Goal: Navigation & Orientation: Find specific page/section

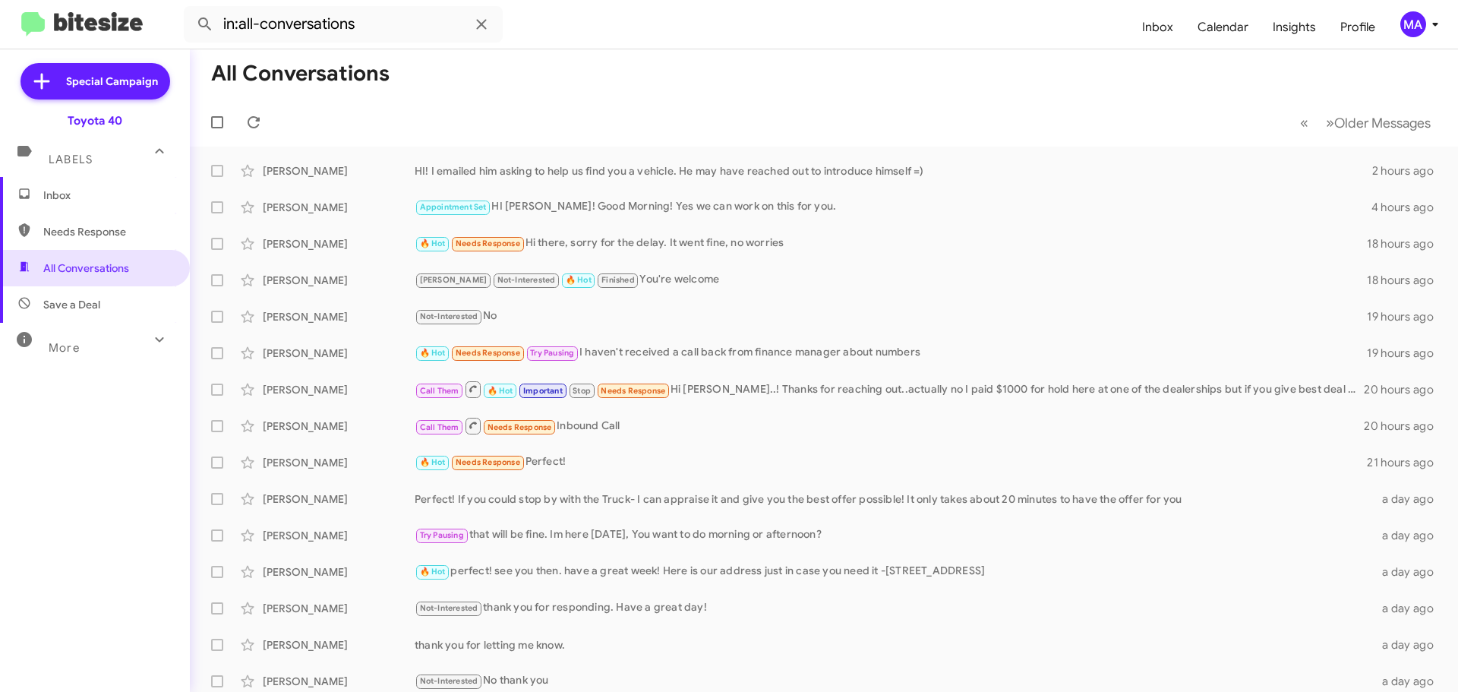
click at [42, 200] on span "Inbox" at bounding box center [95, 195] width 190 height 36
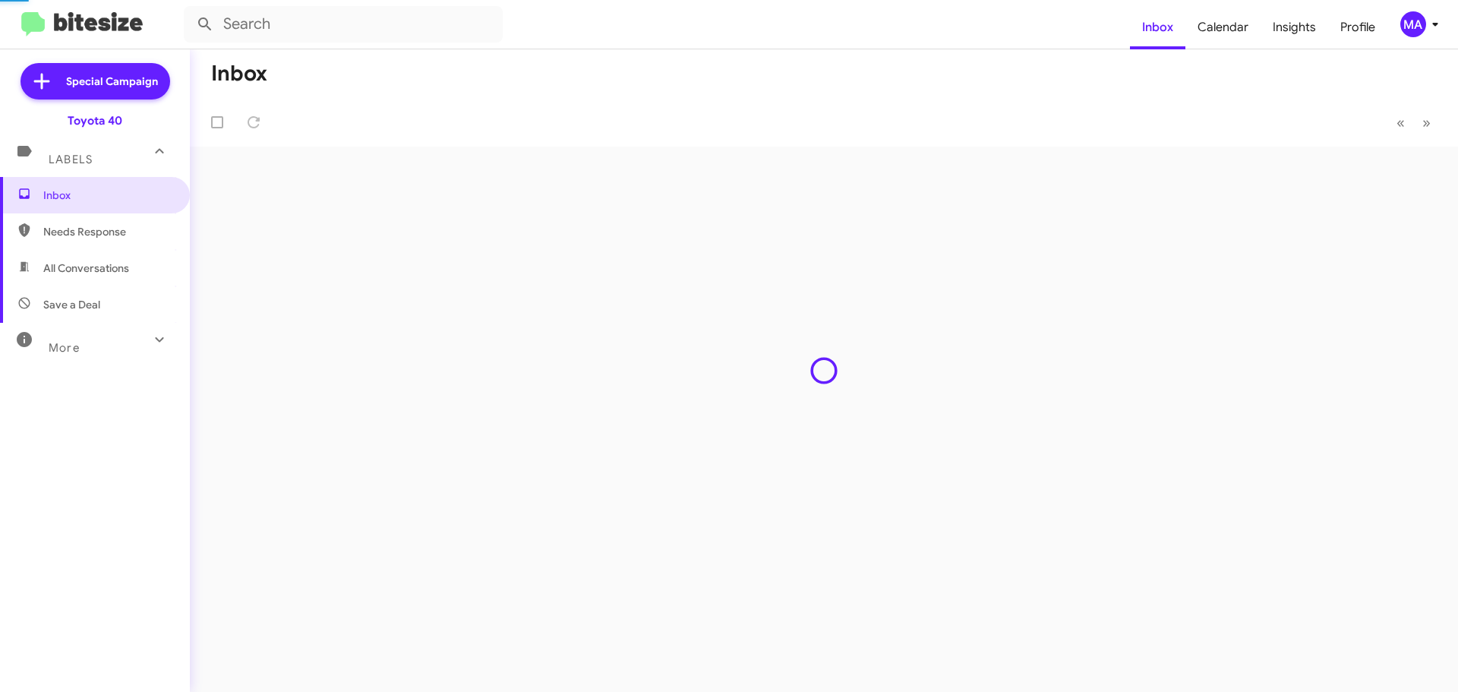
click at [66, 235] on span "Needs Response" at bounding box center [107, 231] width 129 height 15
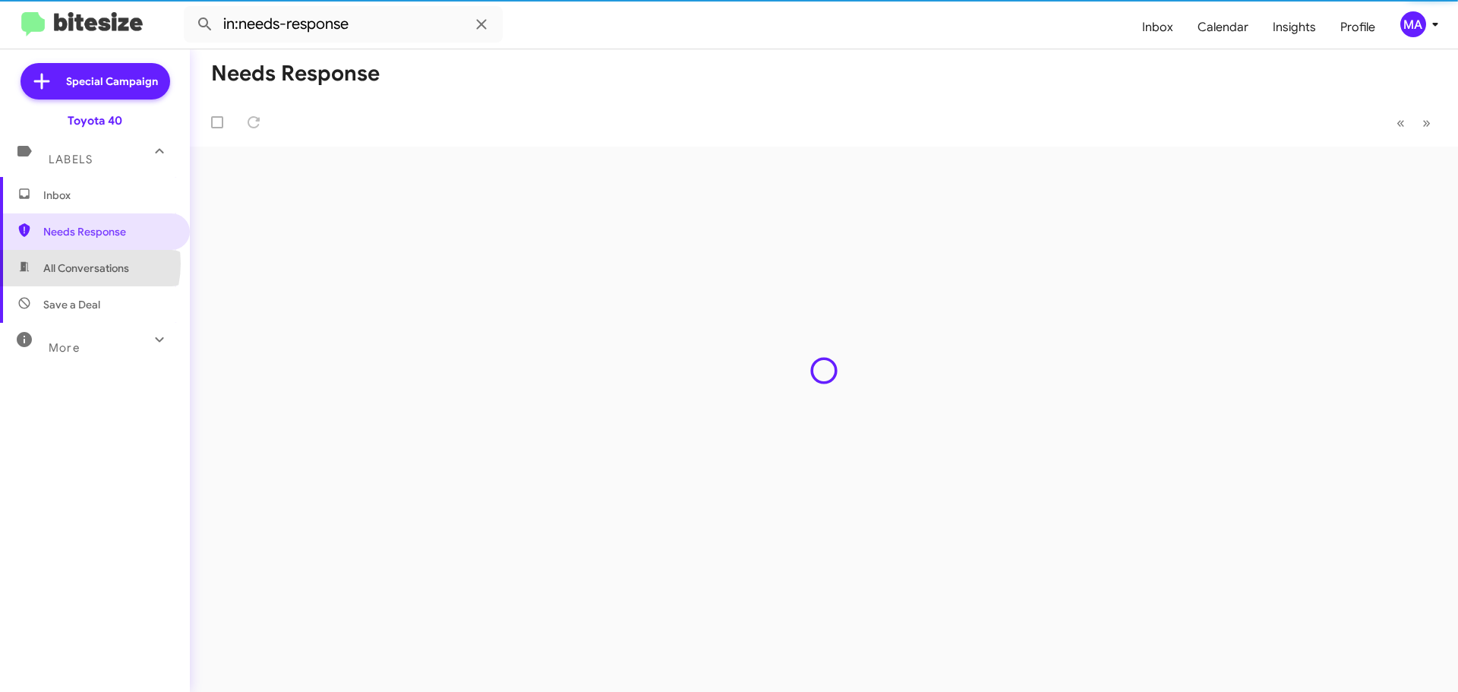
click at [72, 263] on span "All Conversations" at bounding box center [86, 267] width 86 height 15
type input "in:all-conversations"
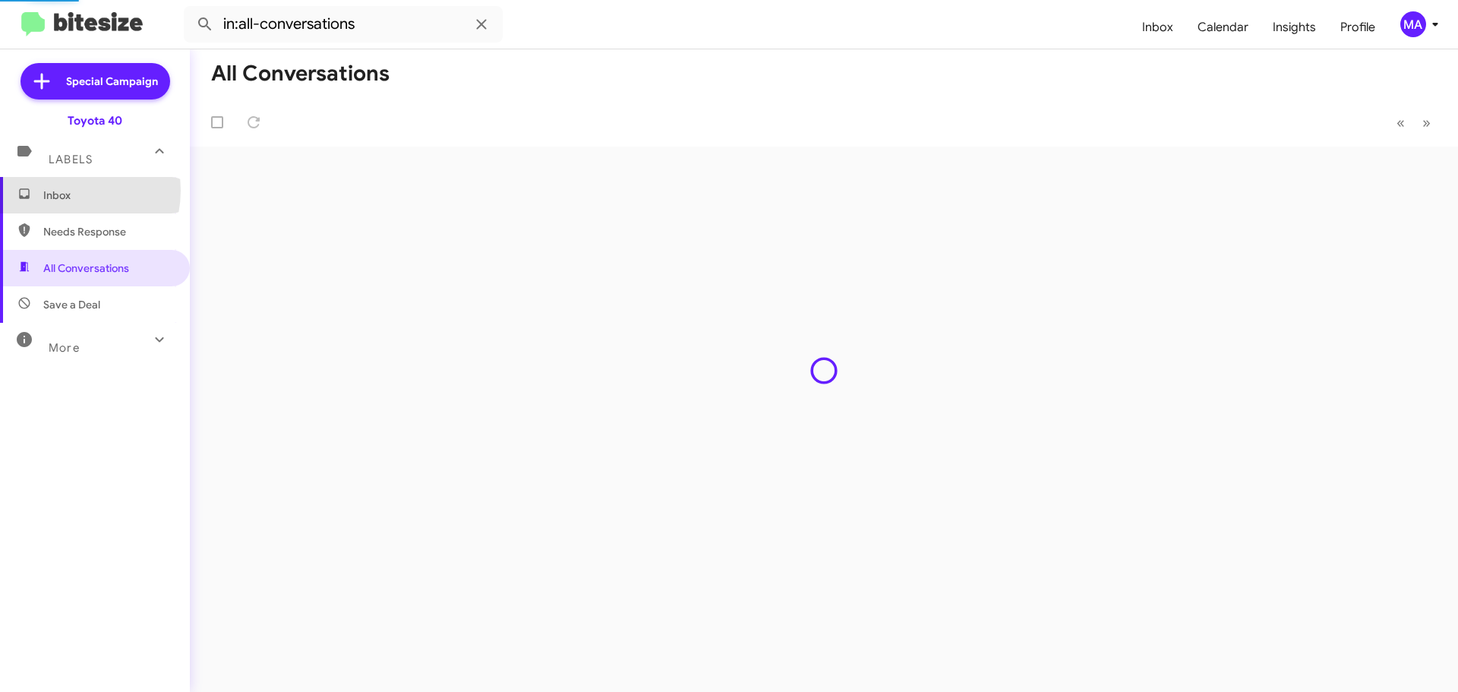
click at [62, 191] on span "Inbox" at bounding box center [107, 195] width 129 height 15
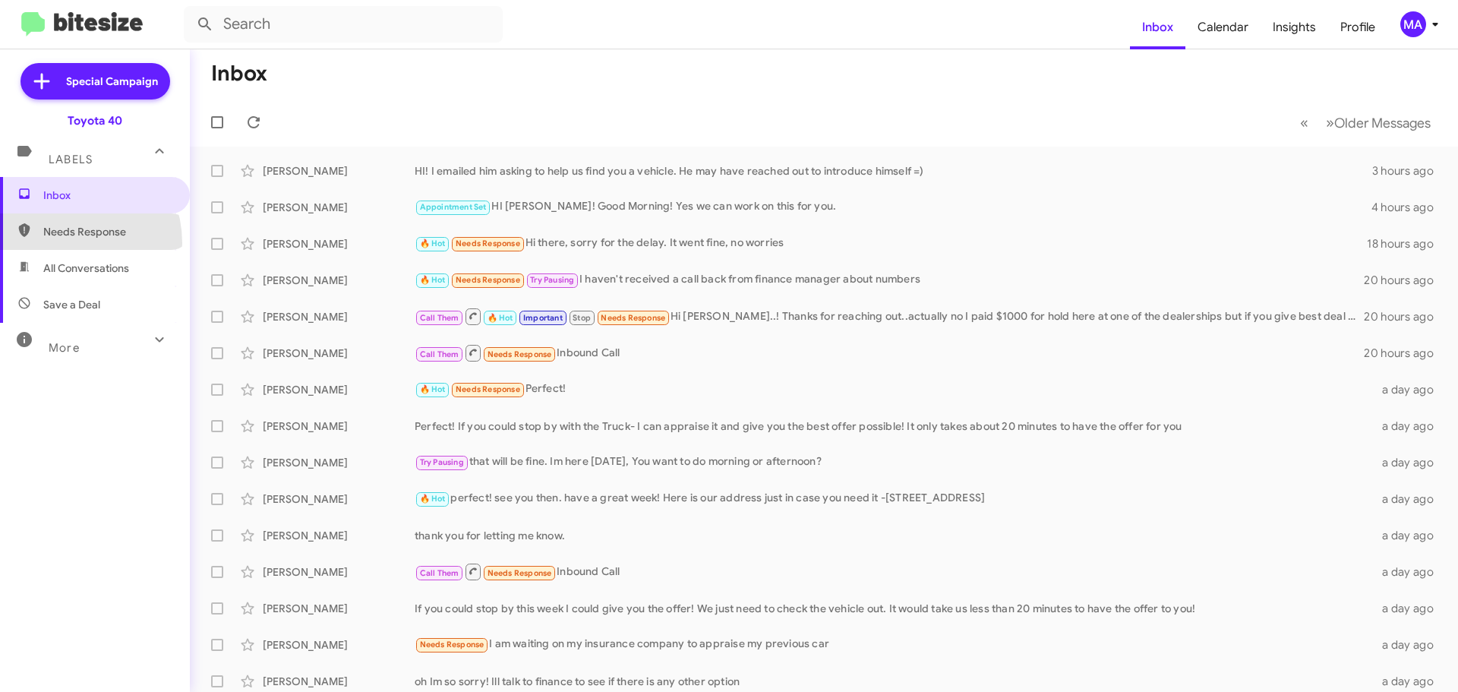
click at [62, 243] on span "Needs Response" at bounding box center [95, 231] width 190 height 36
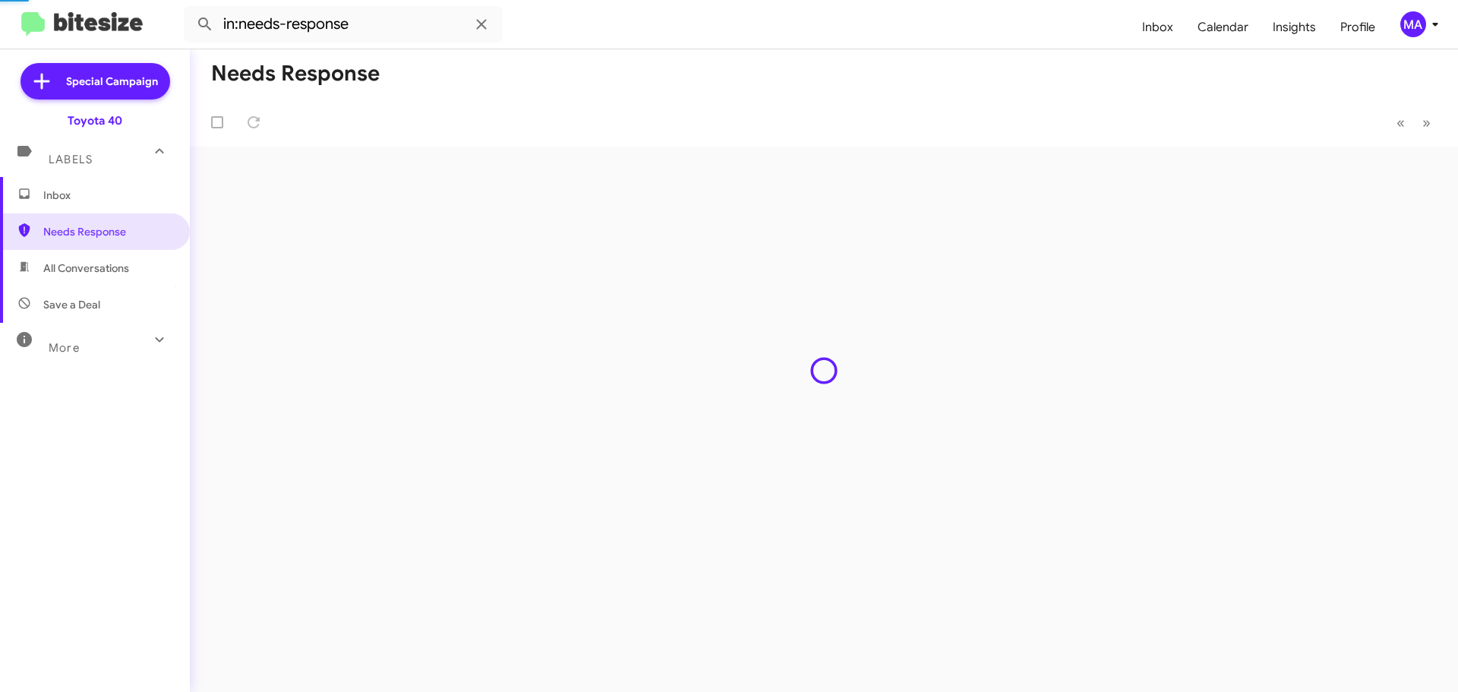
click at [81, 271] on span "All Conversations" at bounding box center [86, 267] width 86 height 15
type input "in:all-conversations"
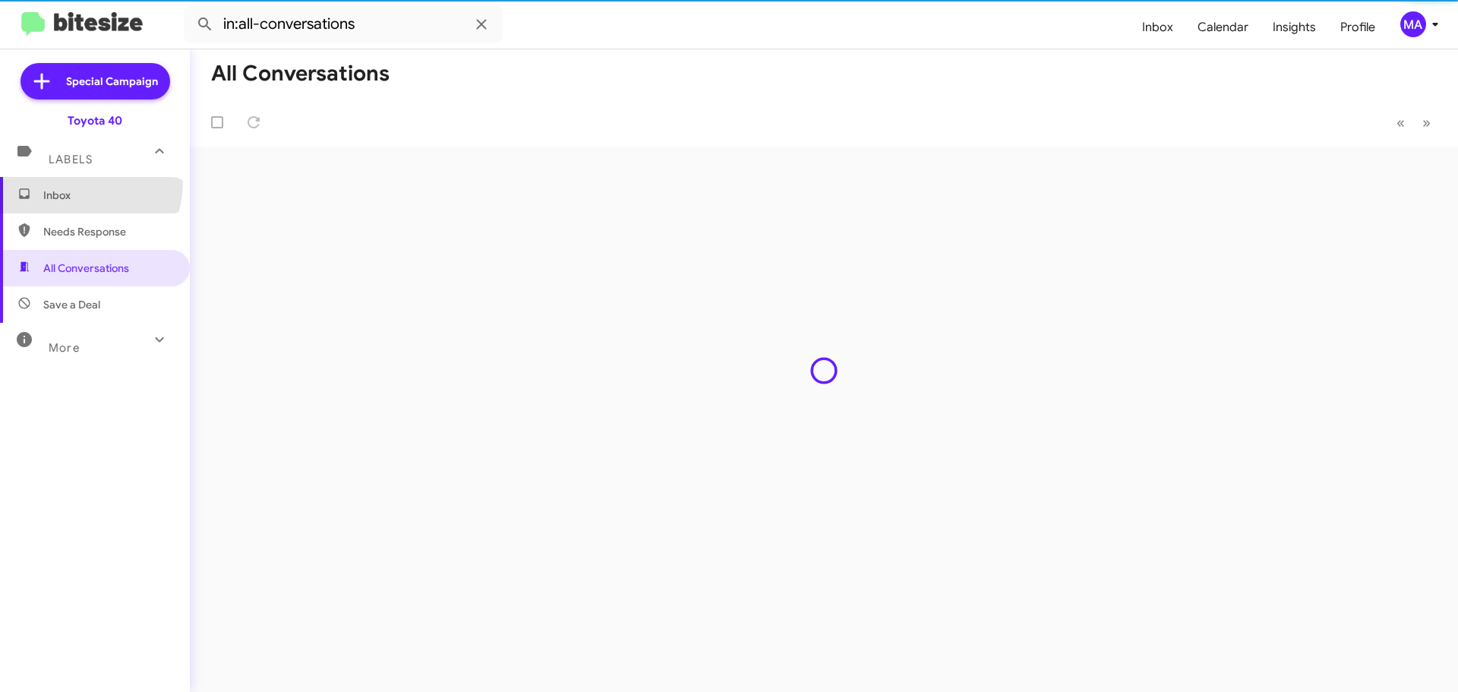
click at [69, 181] on span "Inbox" at bounding box center [95, 195] width 190 height 36
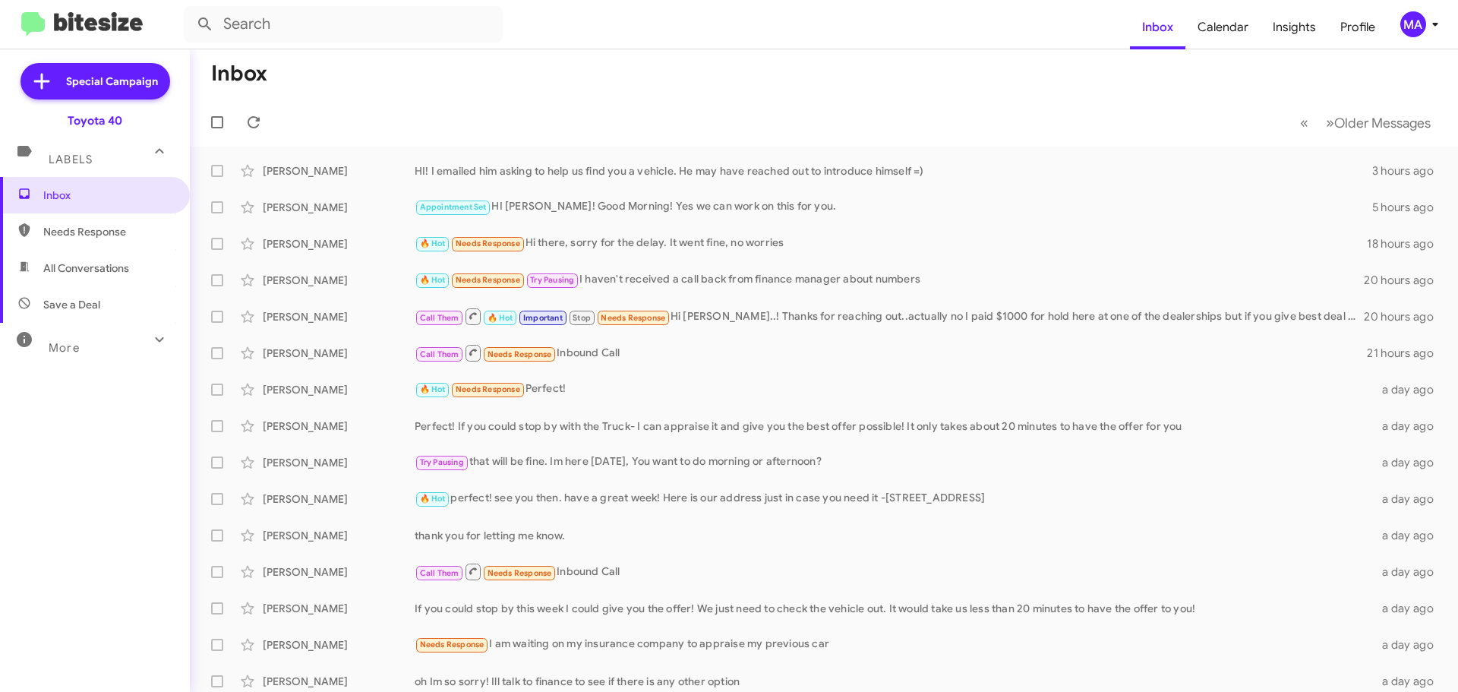
click at [87, 229] on span "Needs Response" at bounding box center [107, 231] width 129 height 15
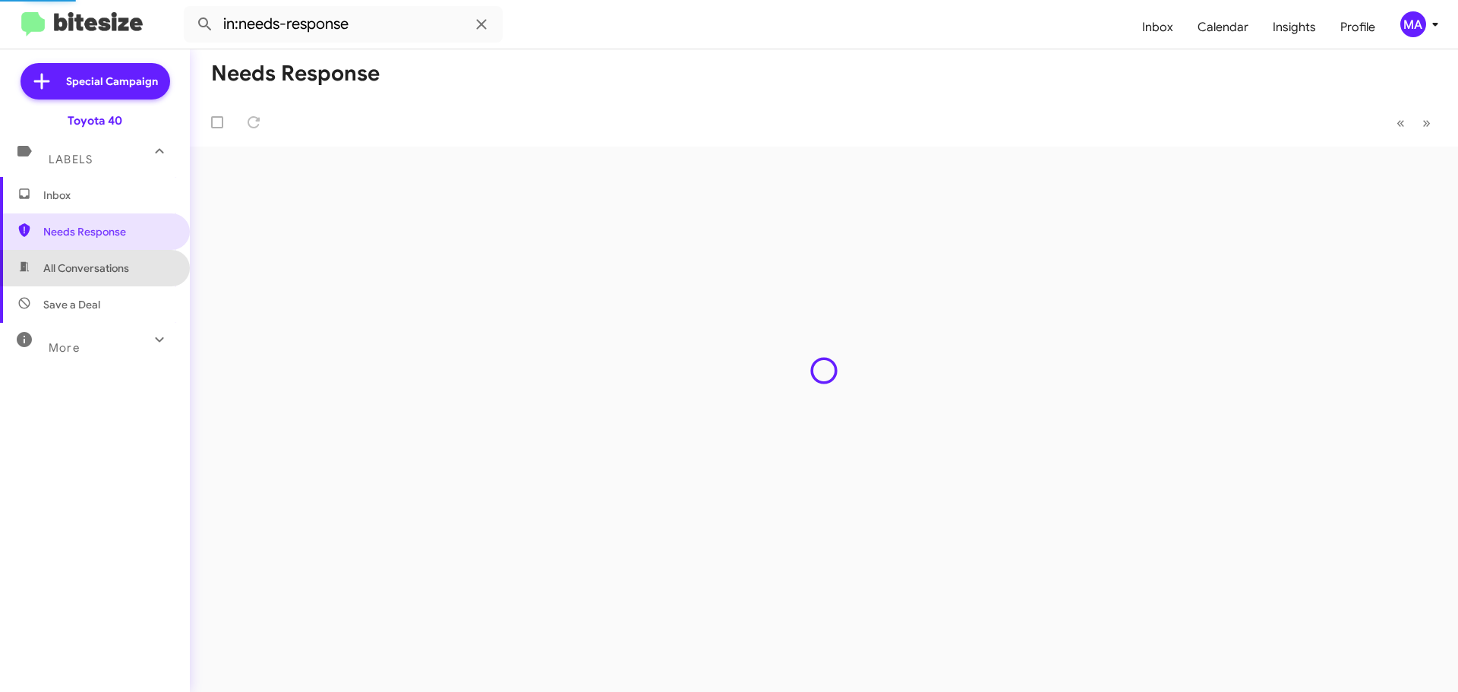
click at [96, 260] on span "All Conversations" at bounding box center [86, 267] width 86 height 15
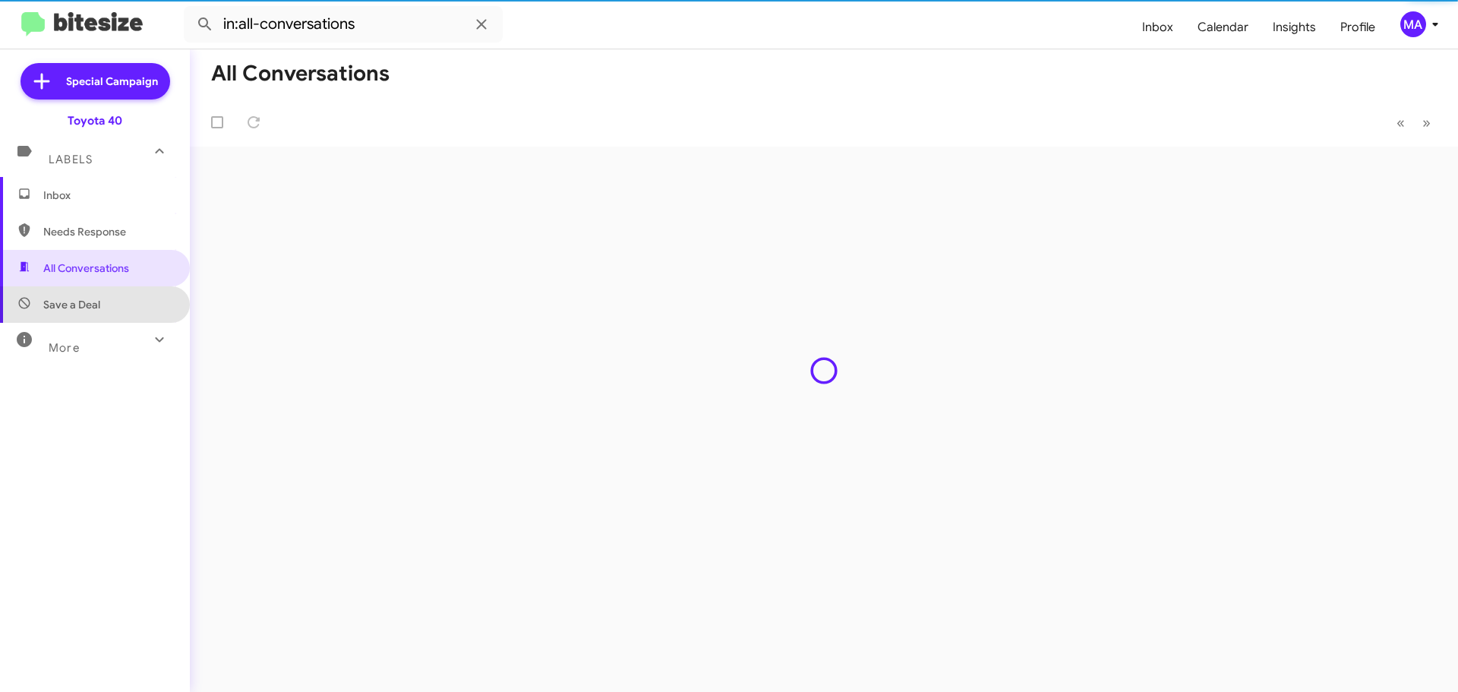
click at [103, 296] on span "Save a Deal" at bounding box center [95, 304] width 190 height 36
type input "in:not-interested"
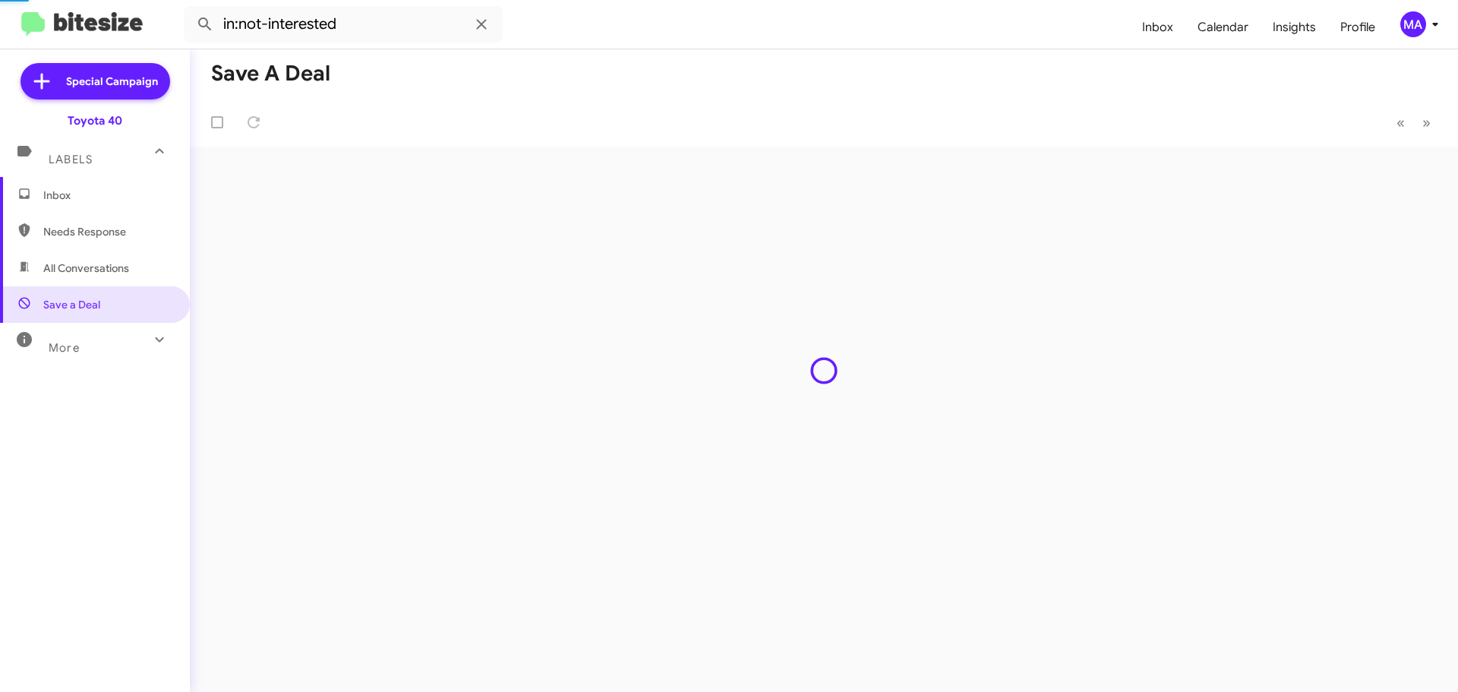
click at [77, 192] on span "Inbox" at bounding box center [107, 195] width 129 height 15
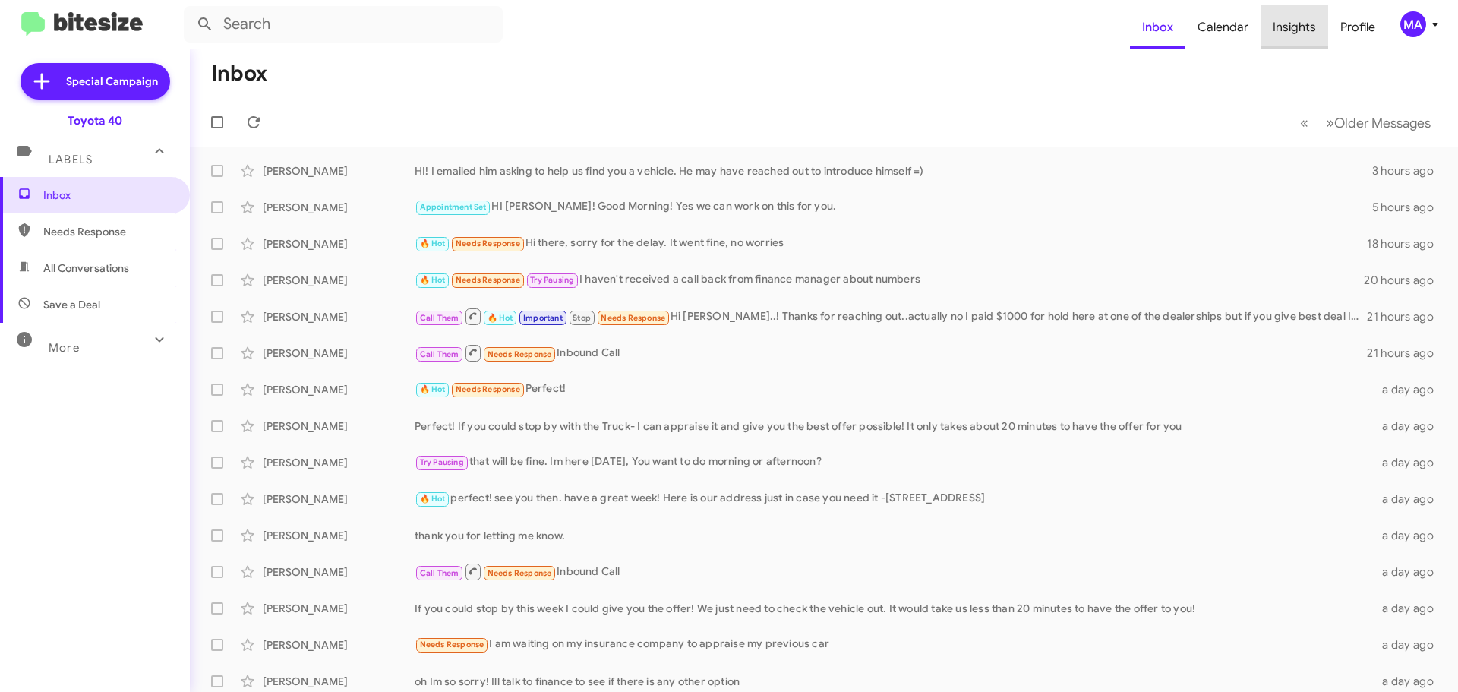
click at [1297, 26] on span "Insights" at bounding box center [1294, 27] width 68 height 44
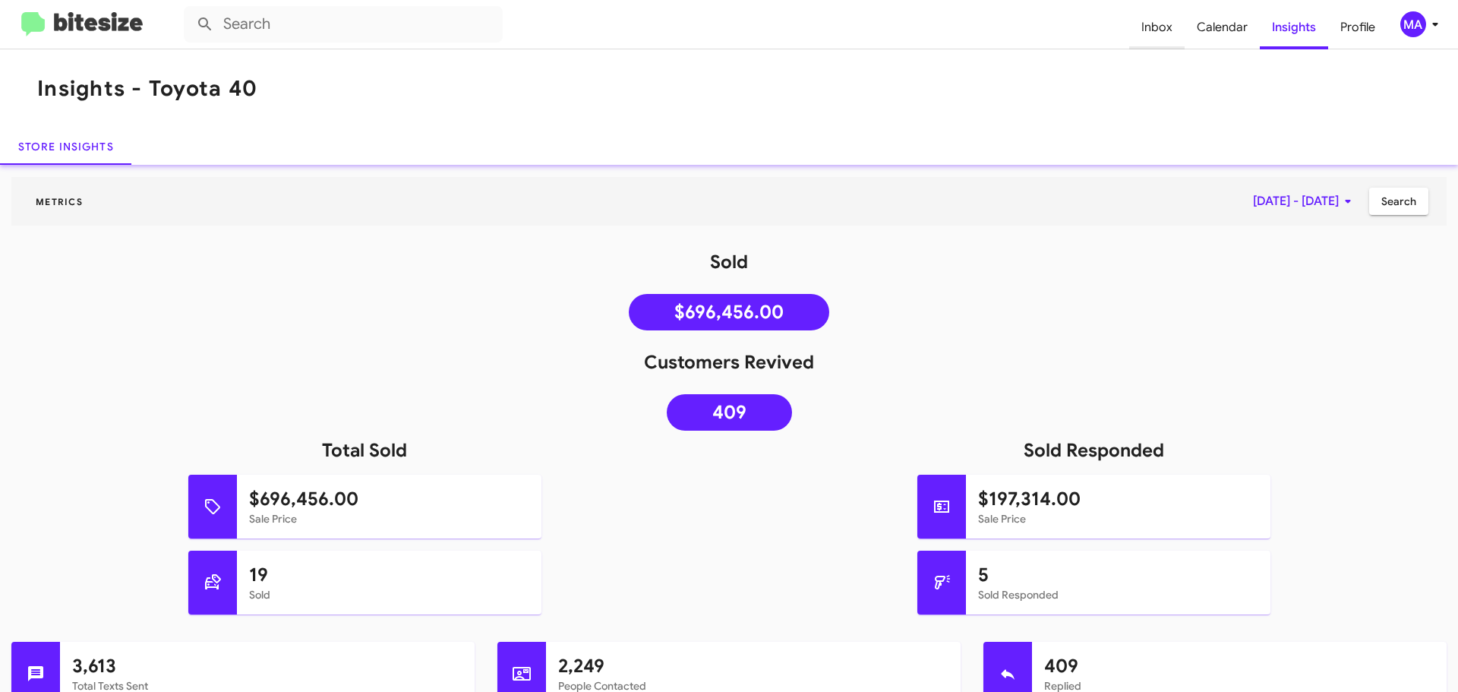
click at [1154, 26] on span "Inbox" at bounding box center [1156, 27] width 55 height 44
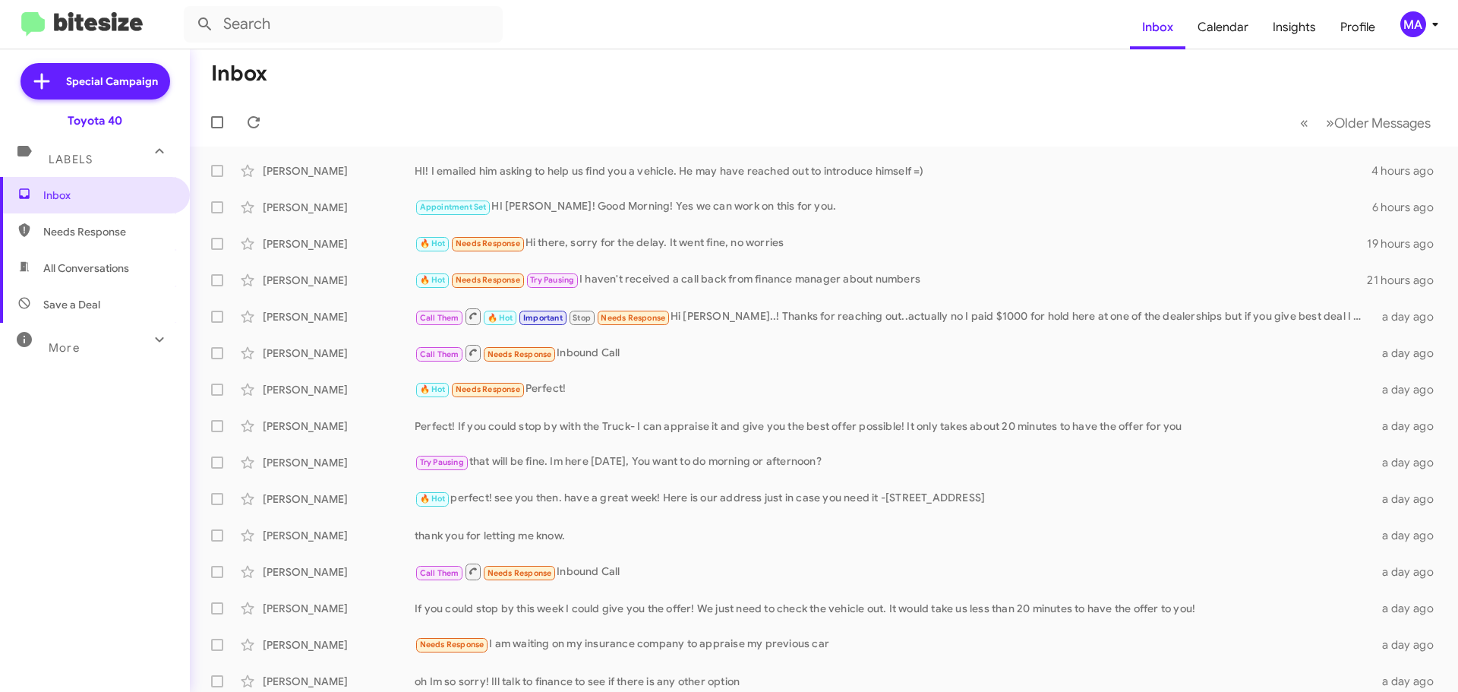
click at [102, 228] on span "Needs Response" at bounding box center [107, 231] width 129 height 15
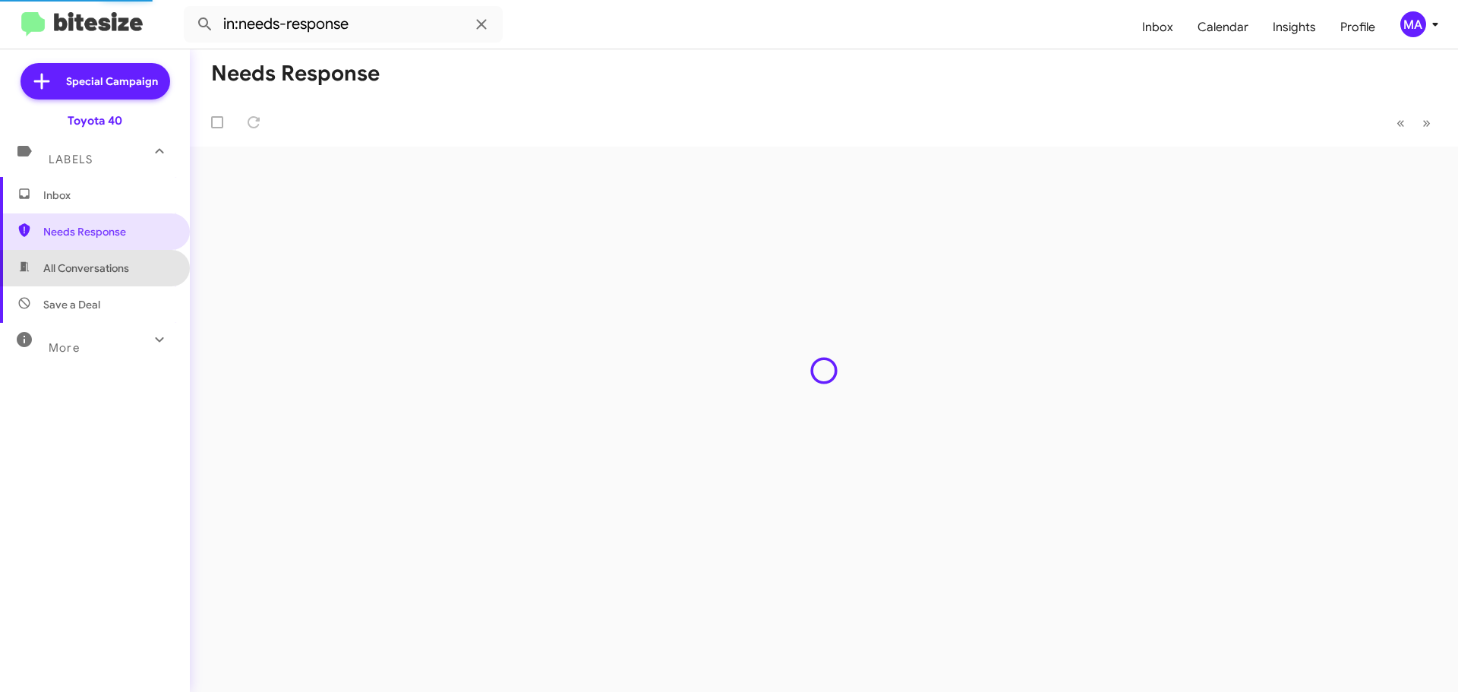
click at [109, 269] on span "All Conversations" at bounding box center [86, 267] width 86 height 15
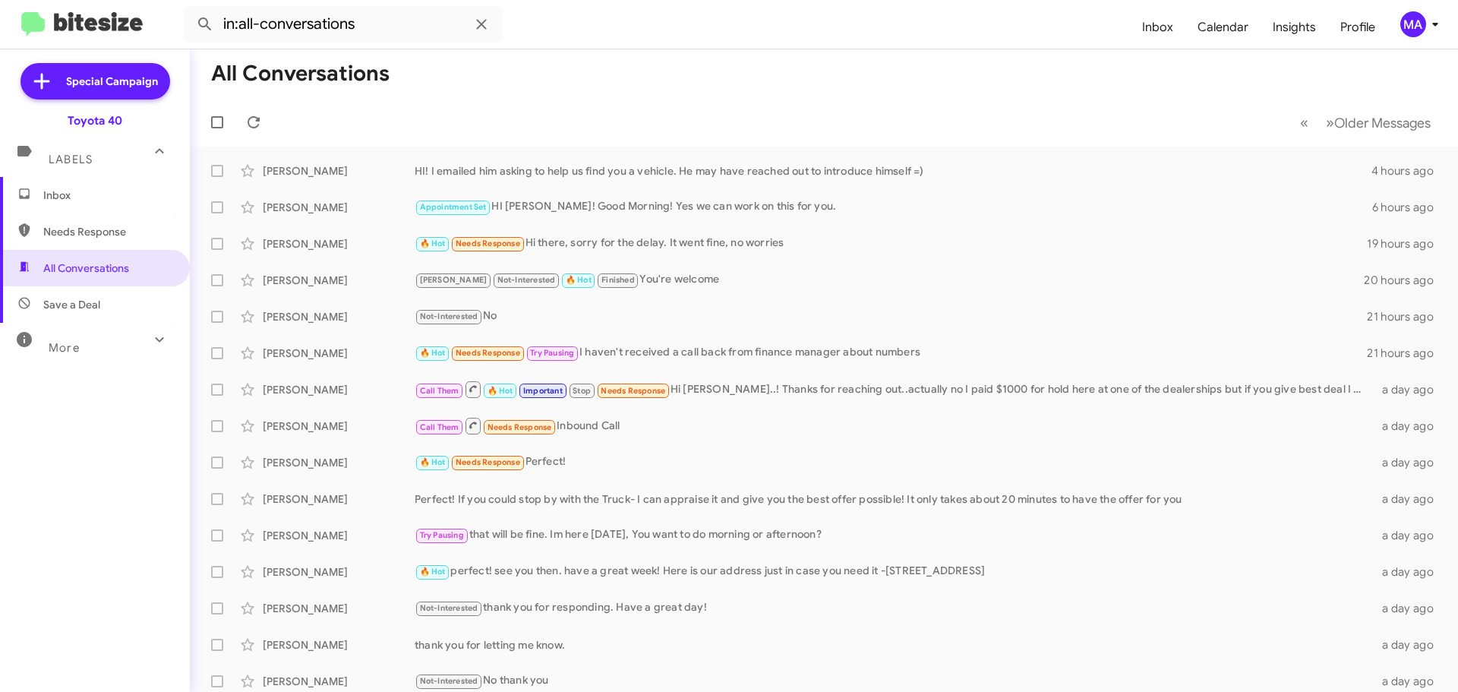
drag, startPoint x: 98, startPoint y: 235, endPoint x: 90, endPoint y: 226, distance: 11.8
click at [98, 235] on span "Needs Response" at bounding box center [107, 231] width 129 height 15
type input "in:needs-response"
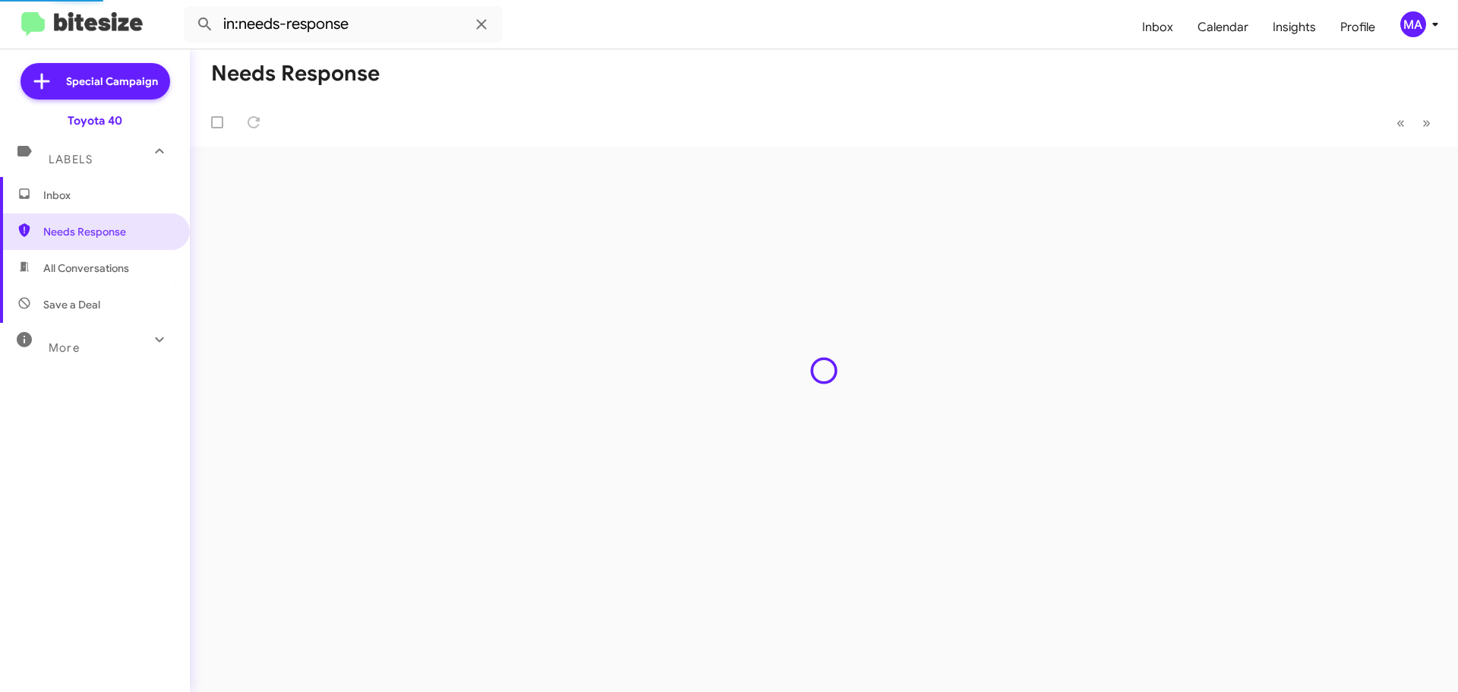
click at [71, 196] on span "Inbox" at bounding box center [107, 195] width 129 height 15
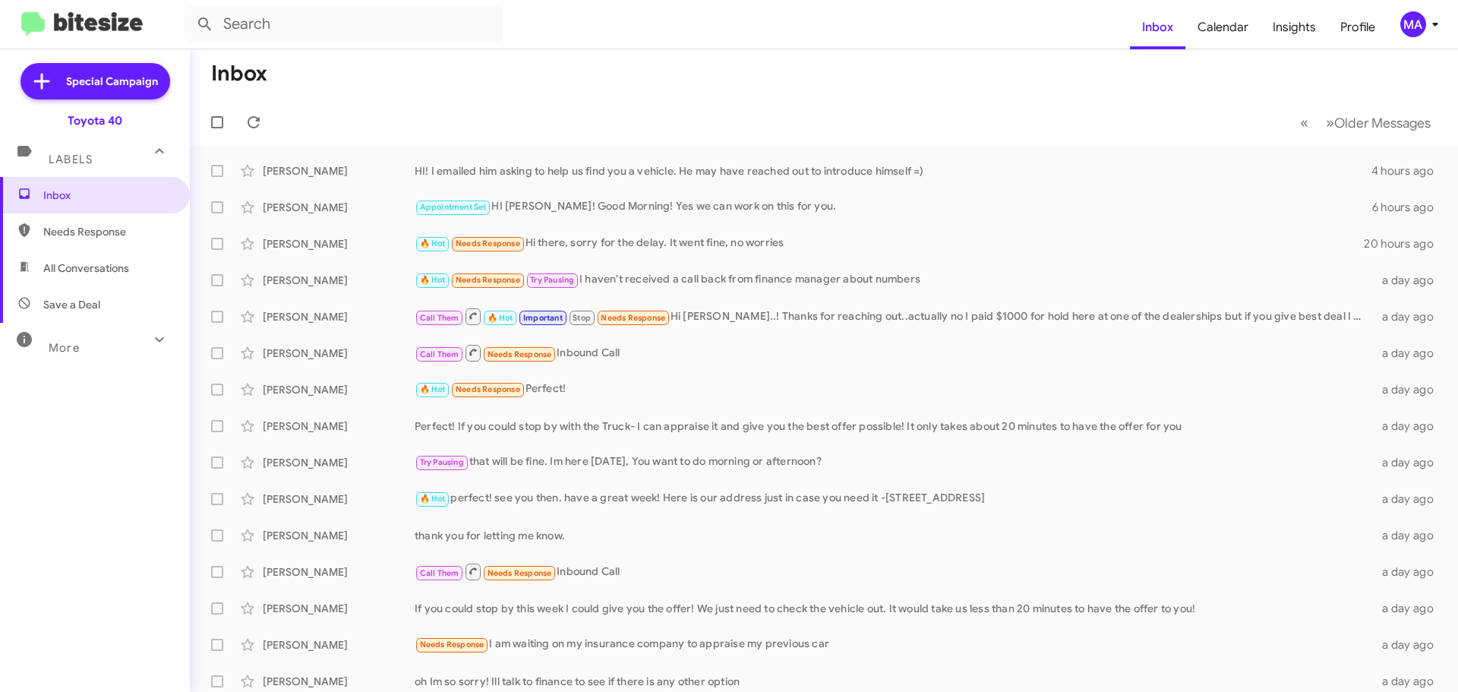
click at [93, 239] on span "Needs Response" at bounding box center [95, 231] width 190 height 36
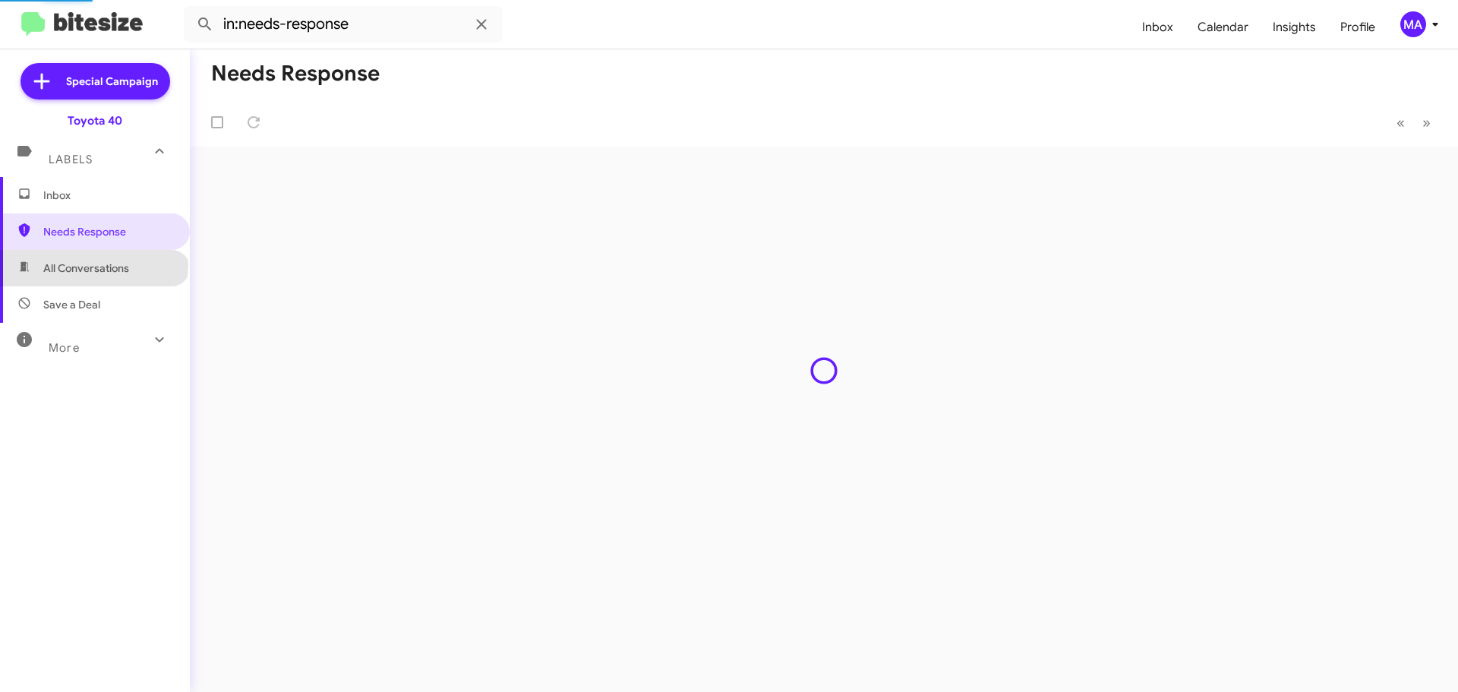
click at [93, 263] on span "All Conversations" at bounding box center [86, 267] width 86 height 15
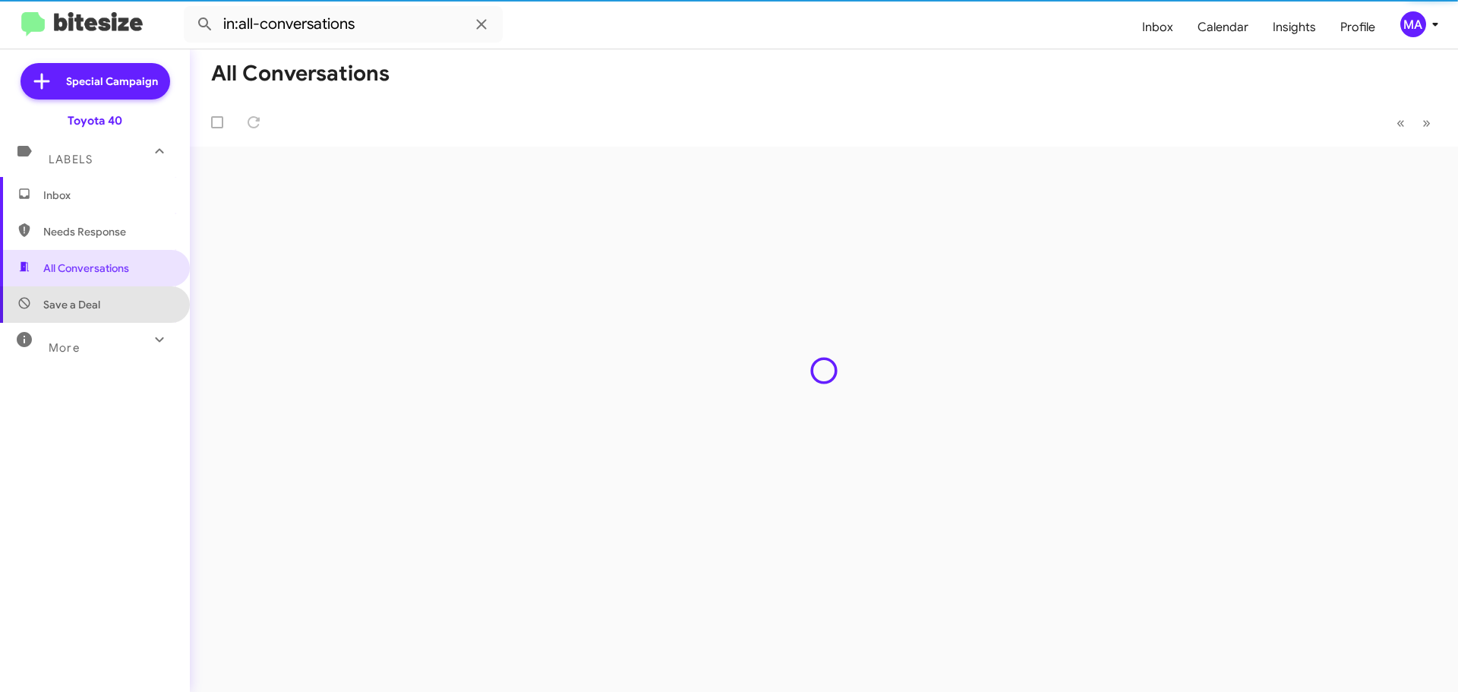
click at [94, 295] on span "Save a Deal" at bounding box center [95, 304] width 190 height 36
type input "in:not-interested"
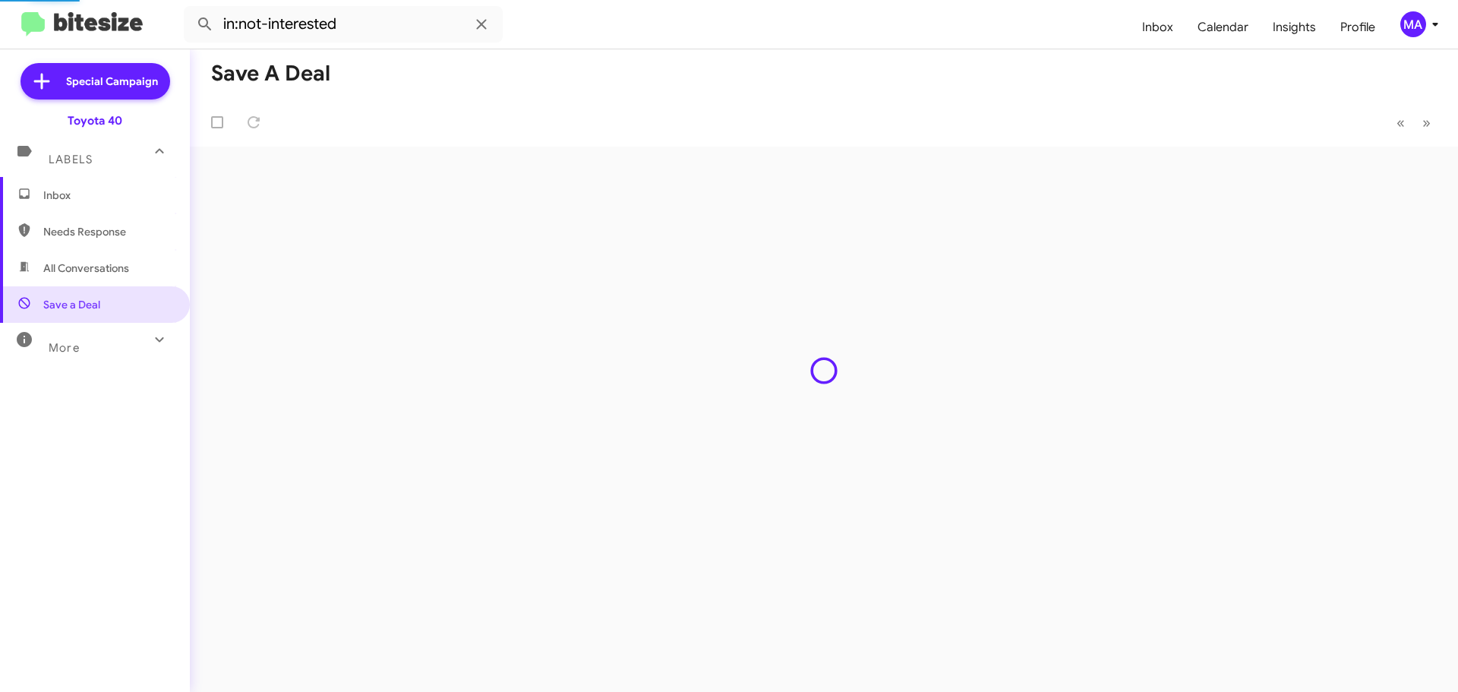
click at [78, 200] on span "Inbox" at bounding box center [107, 195] width 129 height 15
